Goal: Navigation & Orientation: Go to known website

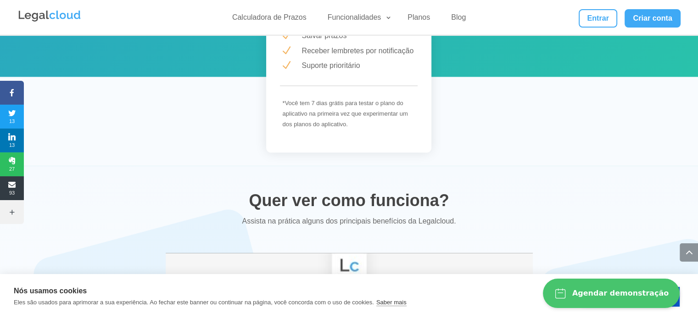
scroll to position [1469, 0]
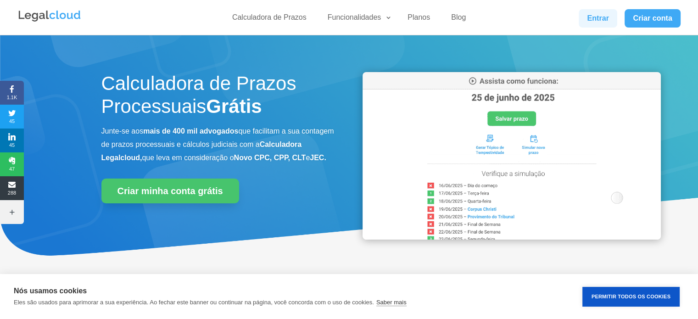
click at [607, 22] on link "Entrar" at bounding box center [598, 18] width 39 height 18
